Goal: Transaction & Acquisition: Purchase product/service

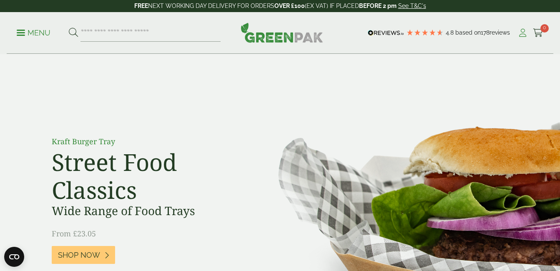
click at [521, 34] on icon at bounding box center [523, 33] width 10 height 8
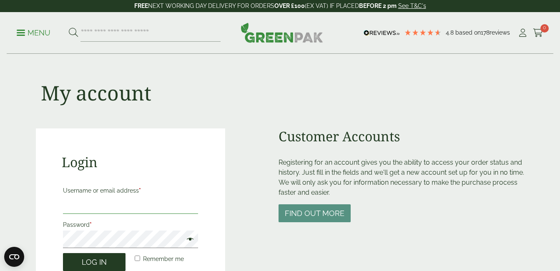
type input "**********"
click at [108, 264] on button "Log in" at bounding box center [94, 262] width 63 height 18
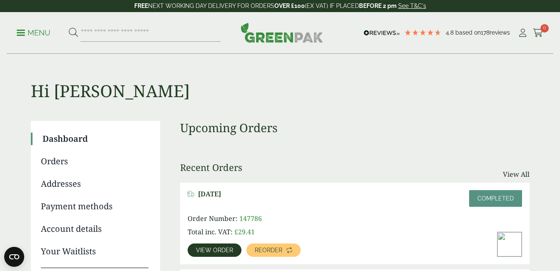
scroll to position [67, 0]
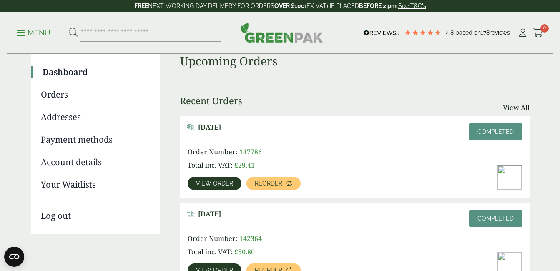
click at [216, 188] on link "View order" at bounding box center [215, 183] width 54 height 13
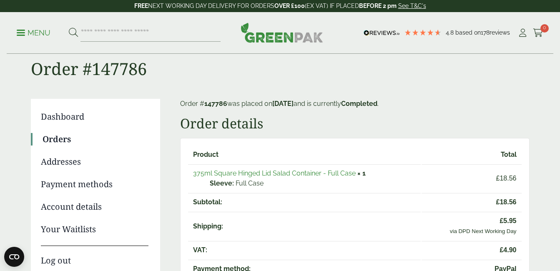
scroll to position [39, 0]
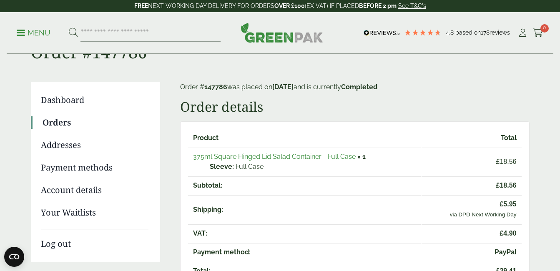
click at [247, 156] on link "375ml Square Hinged Lid Salad Container - Full Case" at bounding box center [274, 157] width 163 height 8
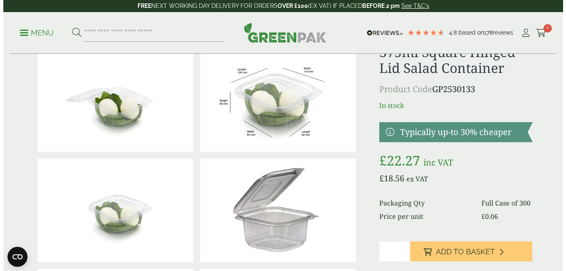
scroll to position [50, 0]
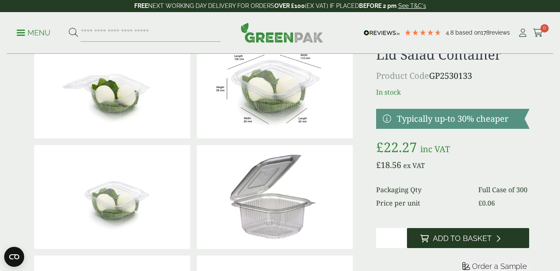
click at [454, 237] on span "Add to Basket" at bounding box center [462, 238] width 59 height 9
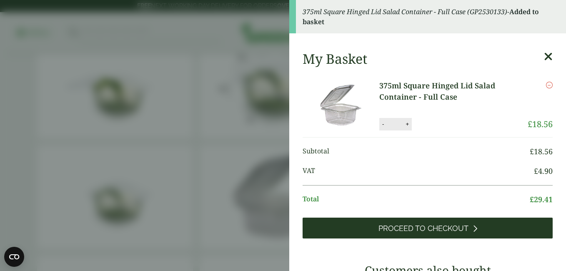
click at [406, 226] on span "Proceed to Checkout" at bounding box center [424, 228] width 90 height 9
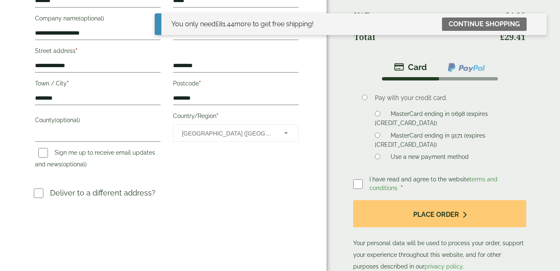
scroll to position [158, 0]
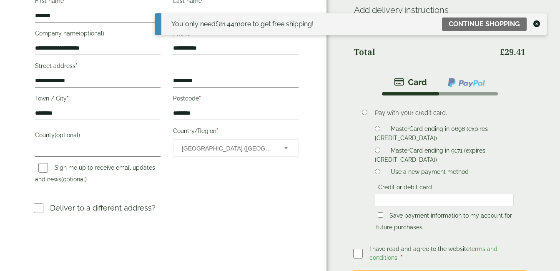
click at [386, 212] on label "Save payment information to my account for future purchases." at bounding box center [444, 222] width 136 height 21
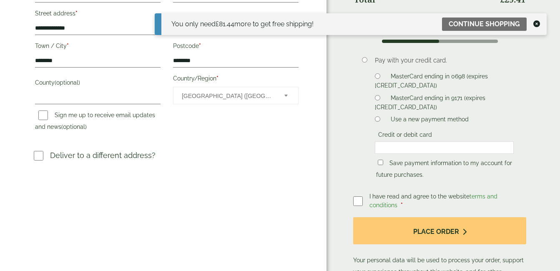
scroll to position [211, 0]
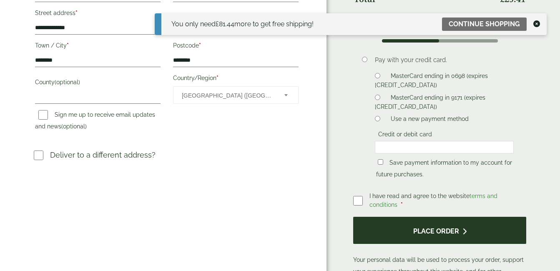
click at [396, 219] on button "Place order" at bounding box center [439, 230] width 173 height 27
click at [437, 226] on button "Place order" at bounding box center [439, 230] width 173 height 27
click at [436, 229] on button "Place order" at bounding box center [439, 230] width 173 height 27
click at [449, 225] on button "Place order" at bounding box center [439, 230] width 173 height 27
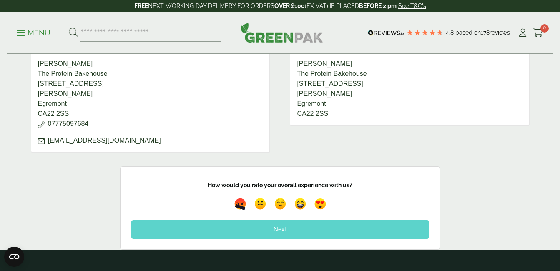
scroll to position [362, 0]
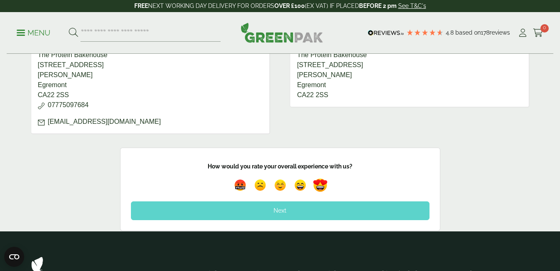
click at [322, 189] on img at bounding box center [320, 185] width 19 height 19
click at [316, 206] on div "Next" at bounding box center [280, 210] width 299 height 18
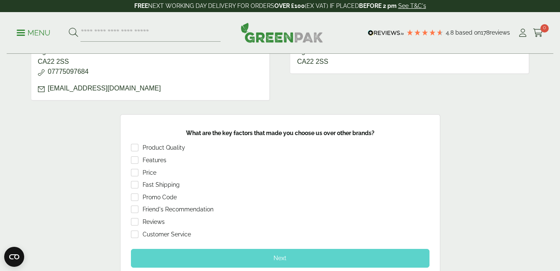
scroll to position [406, 0]
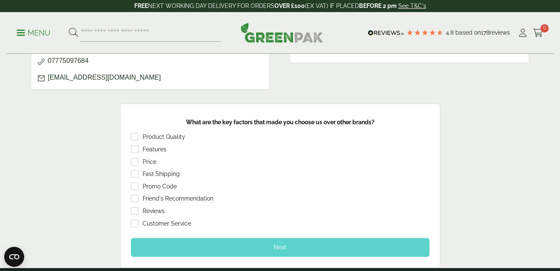
click at [231, 239] on div "Next" at bounding box center [280, 247] width 299 height 18
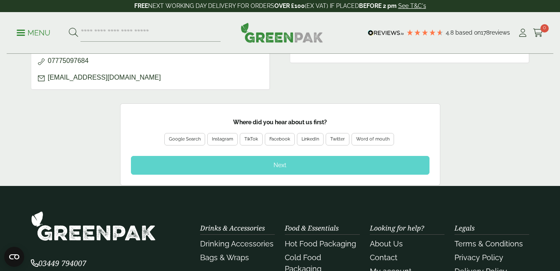
click at [180, 141] on div "Google Search" at bounding box center [185, 140] width 32 height 8
click at [190, 163] on div "Next" at bounding box center [280, 165] width 299 height 18
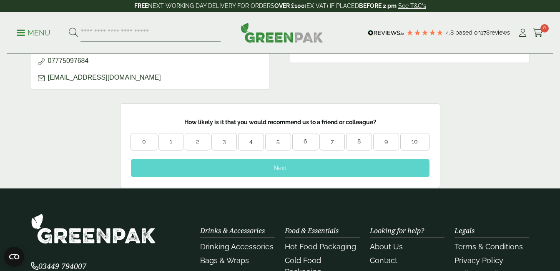
click at [376, 145] on div "9" at bounding box center [386, 142] width 25 height 8
click at [367, 174] on div "Next" at bounding box center [280, 168] width 299 height 18
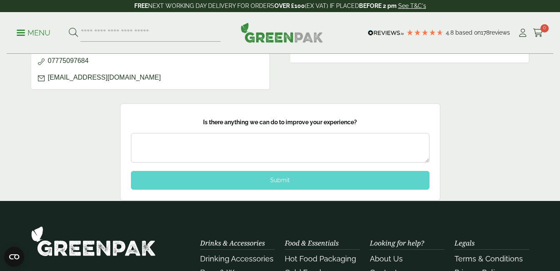
click at [367, 174] on div "Submit" at bounding box center [280, 180] width 299 height 18
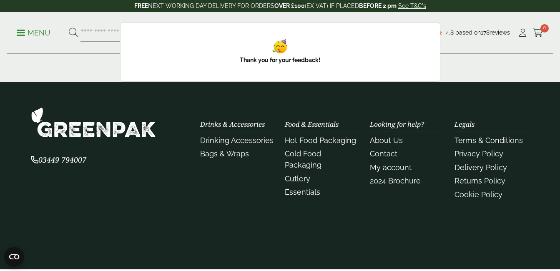
scroll to position [489, 0]
